Goal: Find specific page/section: Find specific page/section

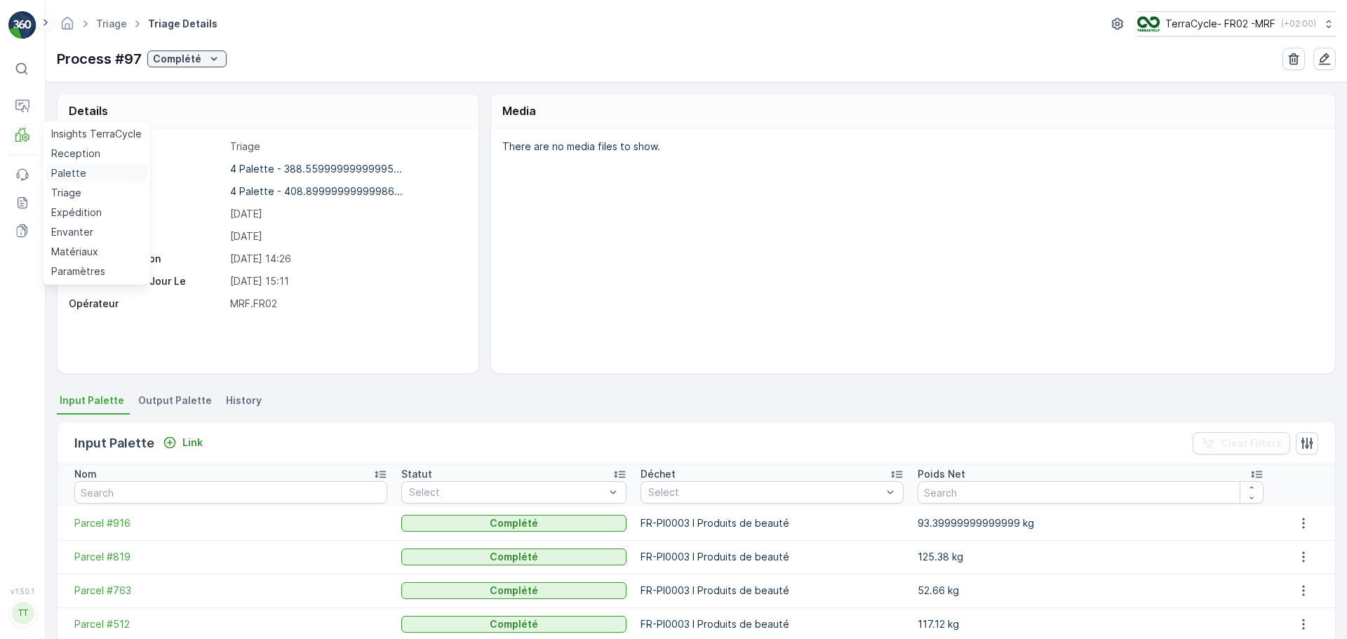
click at [63, 171] on p "Palette" at bounding box center [68, 173] width 35 height 14
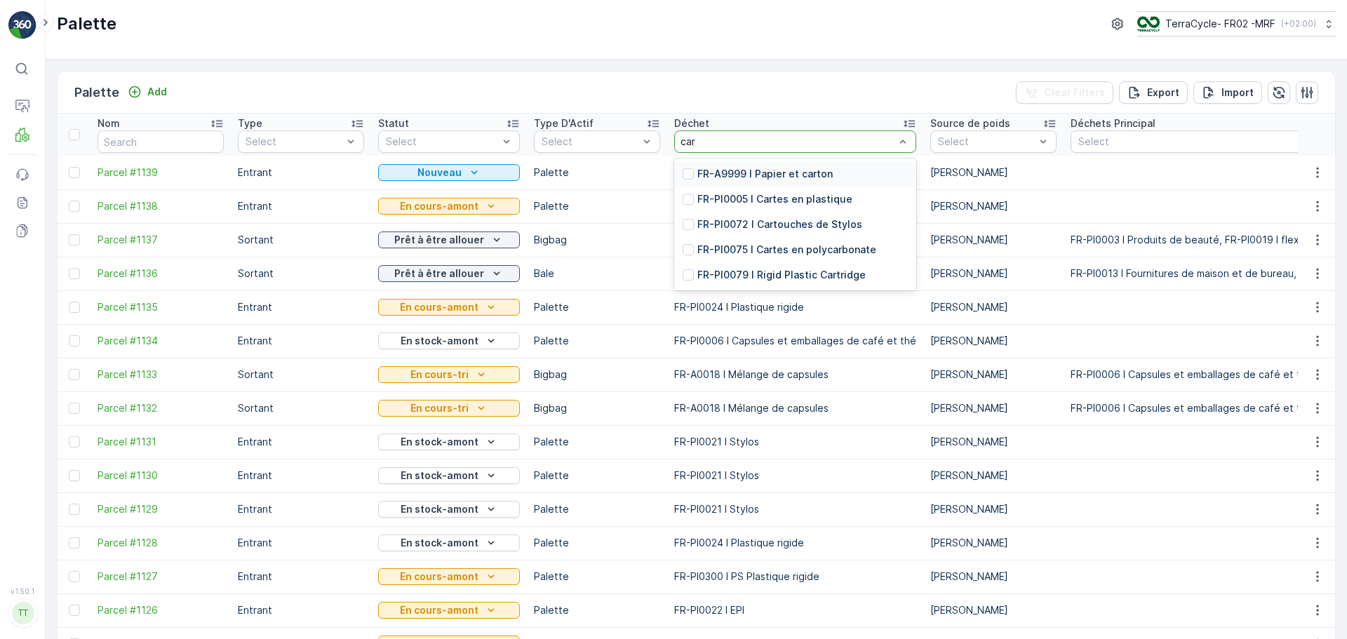
type input "cart"
click at [833, 193] on p "FR-PI0005 I Cartes en plastique" at bounding box center [775, 199] width 155 height 14
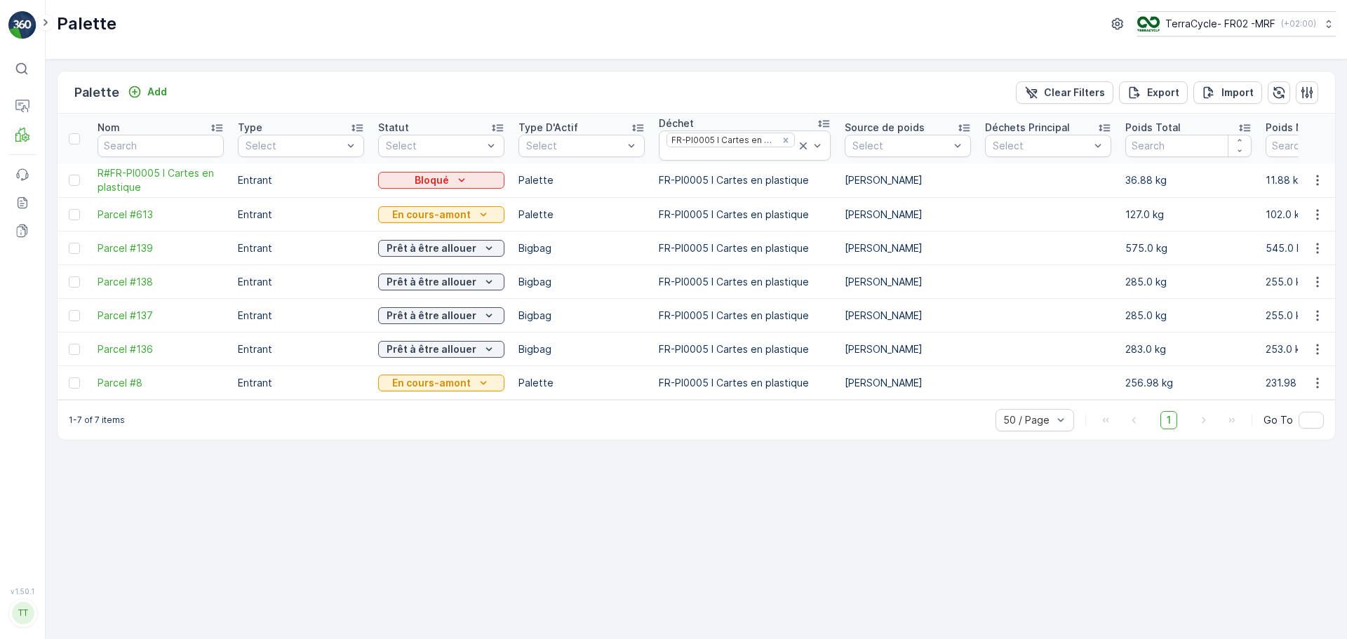
drag, startPoint x: 460, startPoint y: 411, endPoint x: 561, endPoint y: 410, distance: 101.8
click at [561, 386] on div "1-7 of 7 items 50 / Page 1 Go To" at bounding box center [697, 420] width 1278 height 40
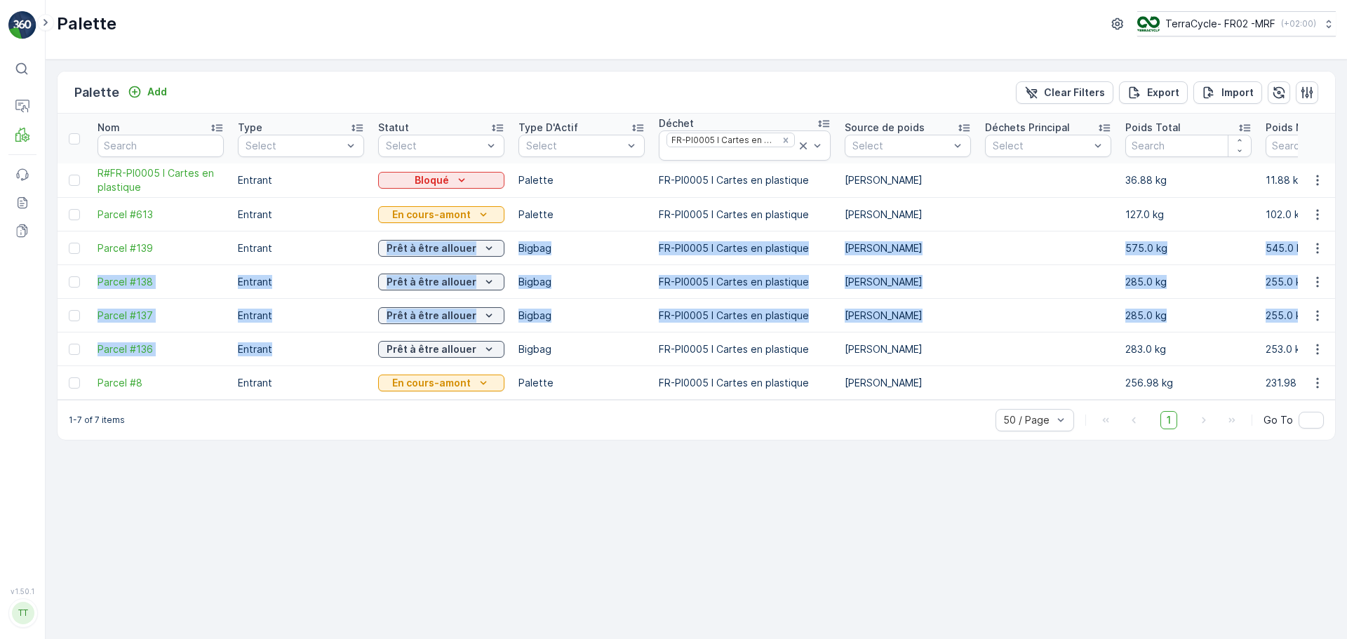
drag, startPoint x: 285, startPoint y: 247, endPoint x: 356, endPoint y: 353, distance: 127.5
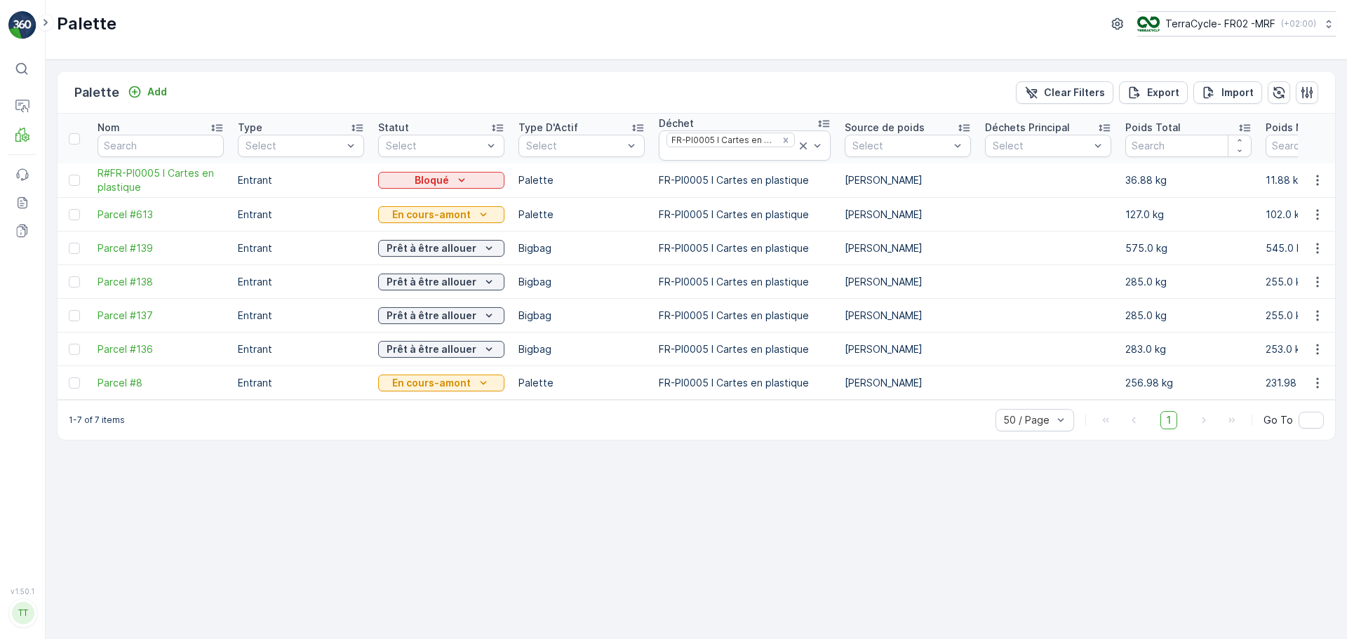
click at [747, 386] on div "Palette Add Clear Filters Export Import Nom Type Select Statut Select Type D'Ac…" at bounding box center [697, 350] width 1302 height 580
